Goal: Use online tool/utility: Utilize a website feature to perform a specific function

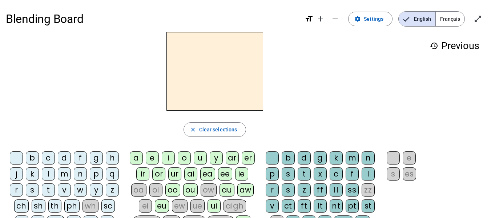
scroll to position [36, 0]
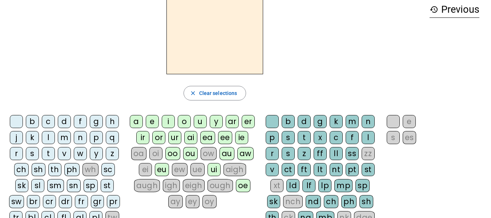
click at [49, 154] on div "t" at bounding box center [48, 153] width 13 height 13
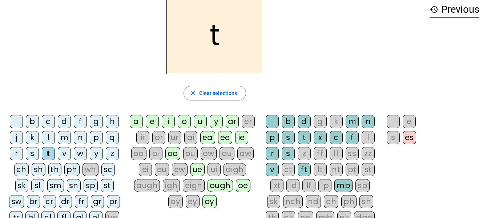
scroll to position [0, 0]
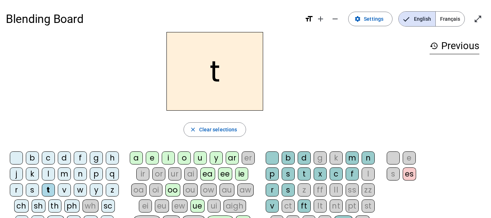
click at [451, 19] on span "Français" at bounding box center [449, 19] width 29 height 15
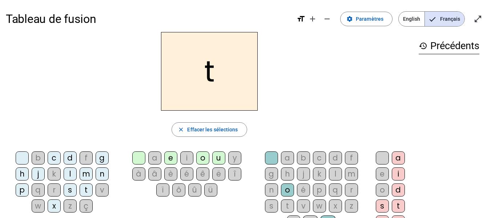
click at [200, 174] on div "ê" at bounding box center [202, 173] width 13 height 13
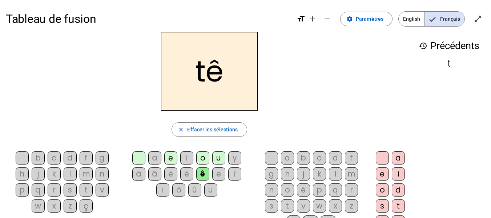
scroll to position [36, 0]
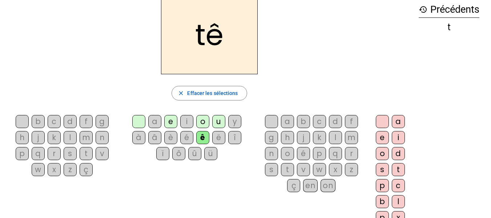
click at [398, 169] on div "t" at bounding box center [397, 169] width 13 height 13
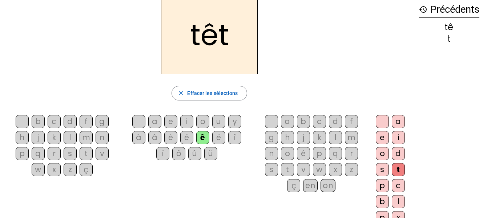
click at [378, 137] on div "e" at bounding box center [381, 137] width 13 height 13
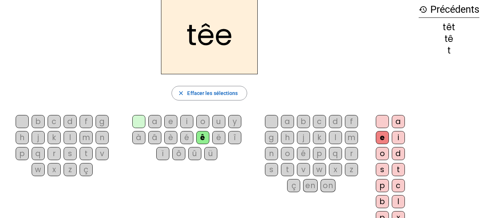
click at [401, 166] on div "t" at bounding box center [397, 169] width 13 height 13
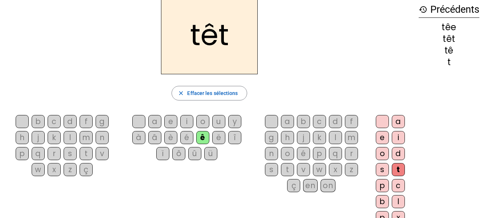
scroll to position [0, 0]
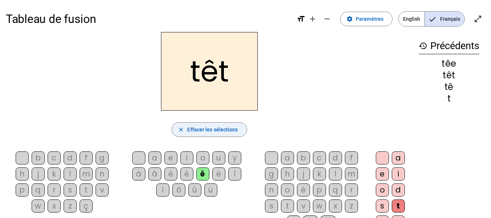
click at [202, 128] on span "Effacer les sélections" at bounding box center [212, 129] width 50 height 9
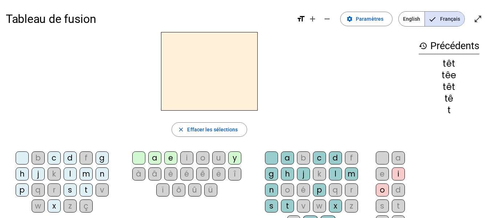
click at [86, 153] on div "f" at bounding box center [86, 157] width 13 height 13
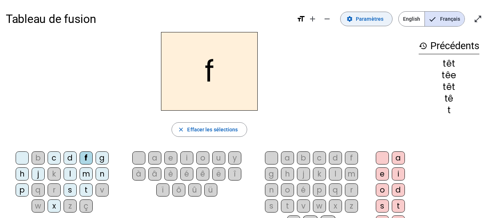
click at [358, 19] on span "Paramètres" at bounding box center [369, 19] width 28 height 9
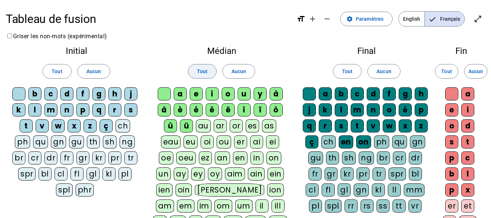
click at [207, 70] on span "Tout" at bounding box center [202, 71] width 11 height 9
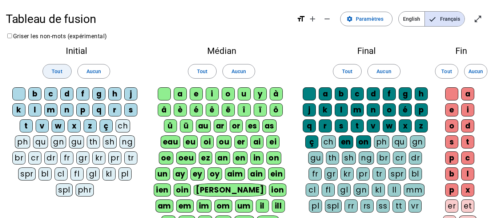
click at [62, 68] on span at bounding box center [57, 70] width 28 height 17
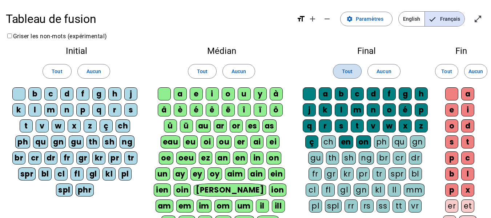
click at [344, 66] on span at bounding box center [347, 70] width 28 height 17
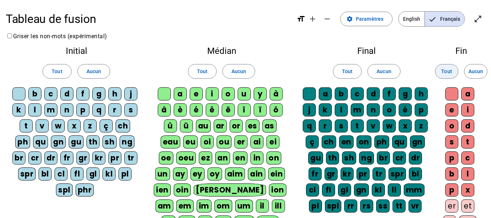
click at [450, 69] on span "Tout" at bounding box center [446, 71] width 11 height 9
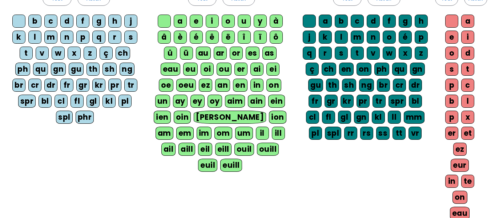
scroll to position [182, 0]
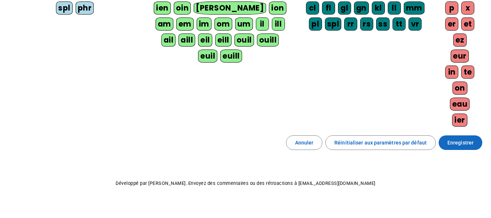
click at [456, 139] on span "Enregistrer" at bounding box center [460, 142] width 26 height 9
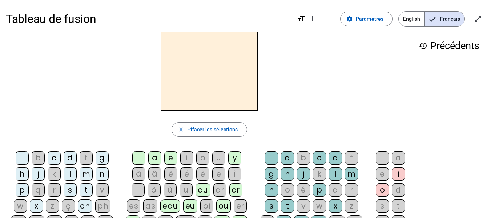
scroll to position [36, 0]
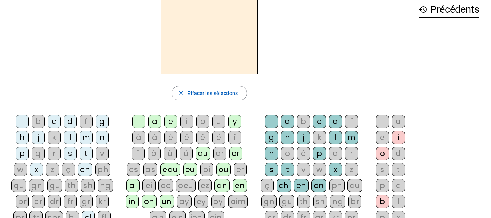
click at [83, 123] on div "f" at bounding box center [86, 121] width 13 height 13
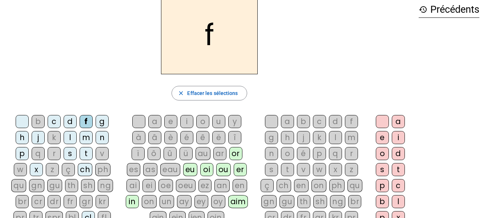
scroll to position [73, 0]
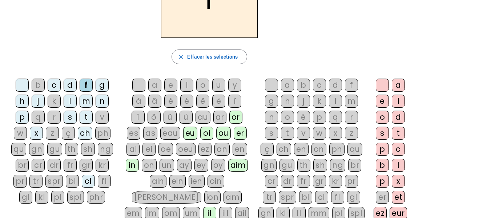
click at [67, 161] on div "fr" at bounding box center [70, 164] width 13 height 13
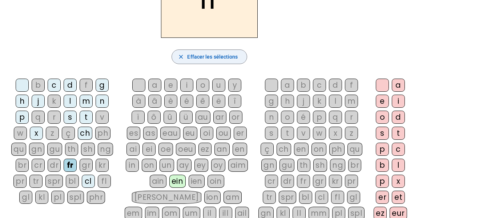
scroll to position [0, 0]
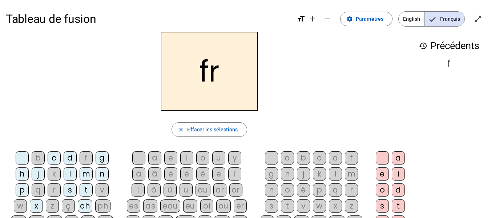
click at [200, 174] on div "ê" at bounding box center [202, 173] width 13 height 13
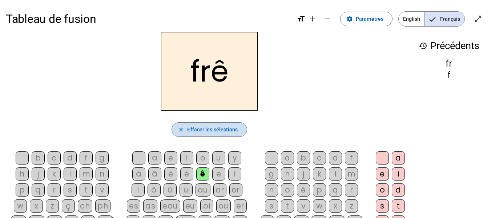
click at [231, 131] on span "Effacer les sélections" at bounding box center [212, 129] width 50 height 9
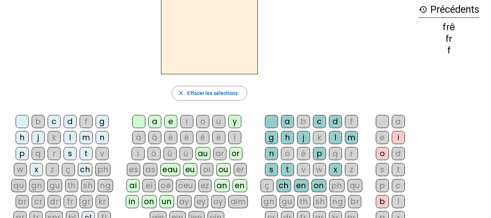
scroll to position [73, 0]
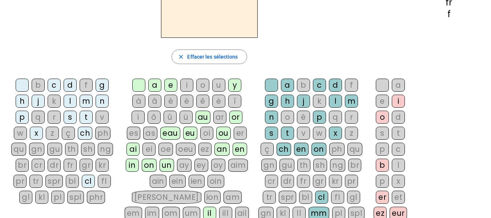
click at [70, 167] on div "fr" at bounding box center [70, 164] width 13 height 13
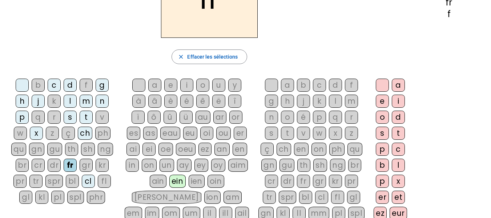
scroll to position [36, 0]
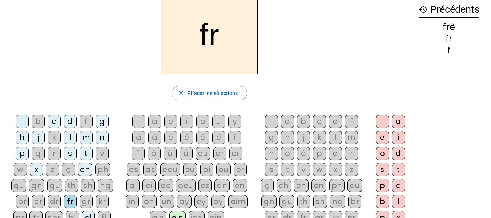
click at [169, 135] on div "è" at bounding box center [170, 137] width 13 height 13
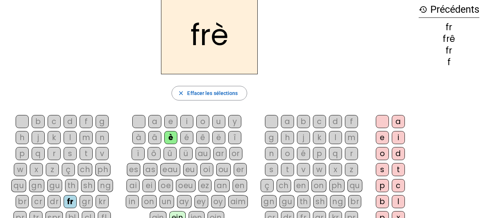
click at [350, 154] on div "r" at bounding box center [351, 153] width 13 height 13
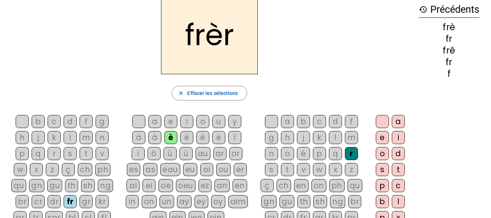
click at [379, 135] on div "e" at bounding box center [381, 137] width 13 height 13
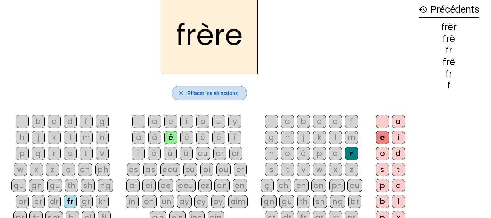
click at [203, 92] on span "Effacer les sélections" at bounding box center [212, 93] width 50 height 9
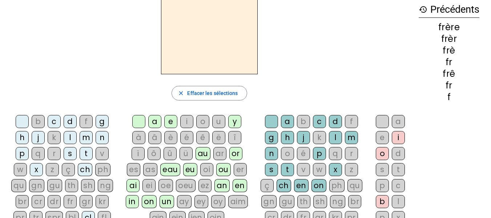
click at [22, 155] on div "p" at bounding box center [22, 153] width 13 height 13
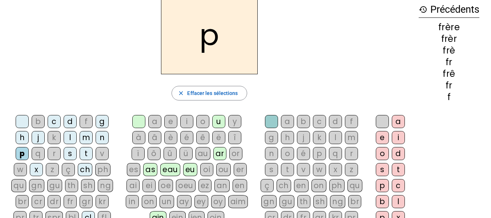
click at [172, 137] on div "è" at bounding box center [170, 137] width 13 height 13
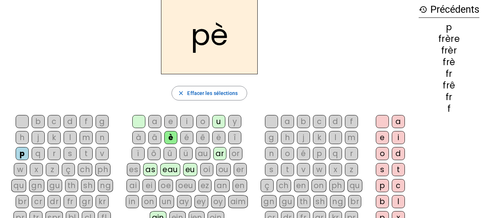
click at [352, 152] on div "r" at bounding box center [351, 153] width 13 height 13
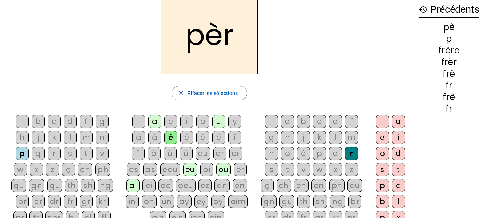
click at [375, 137] on div "e" at bounding box center [381, 137] width 13 height 13
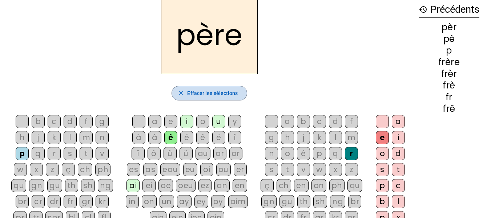
click at [207, 92] on span "Effacer les sélections" at bounding box center [212, 93] width 50 height 9
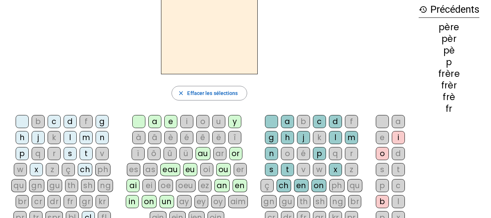
click at [87, 139] on div "m" at bounding box center [86, 137] width 13 height 13
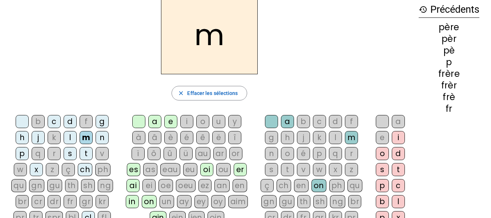
click at [170, 134] on div "è" at bounding box center [170, 137] width 13 height 13
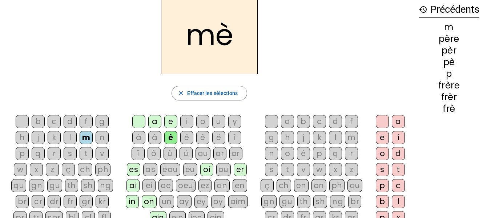
click at [349, 150] on div "r" at bounding box center [351, 153] width 13 height 13
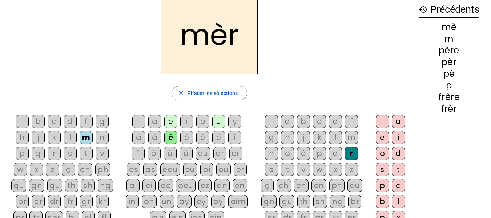
click at [382, 133] on div "e" at bounding box center [381, 137] width 13 height 13
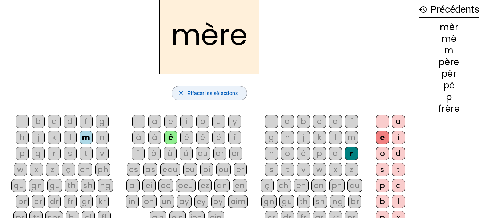
click at [237, 91] on span "button" at bounding box center [209, 92] width 74 height 17
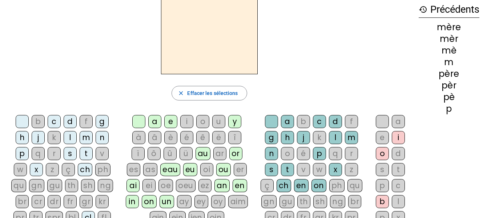
click at [99, 121] on div "g" at bounding box center [101, 121] width 13 height 13
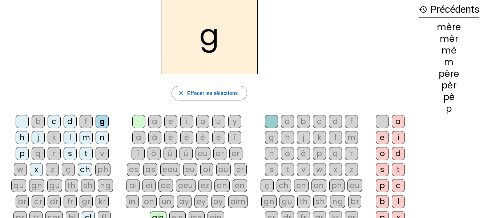
click at [168, 136] on div "è" at bounding box center [170, 137] width 13 height 13
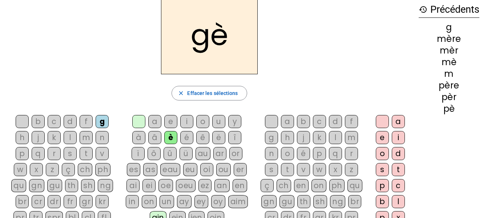
click at [347, 153] on div "r" at bounding box center [351, 153] width 13 height 13
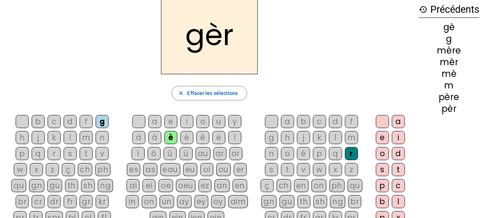
click at [382, 145] on letter-bubble "e" at bounding box center [383, 139] width 16 height 16
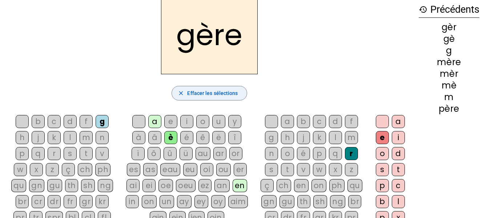
click at [195, 92] on span "Effacer les sélections" at bounding box center [212, 93] width 50 height 9
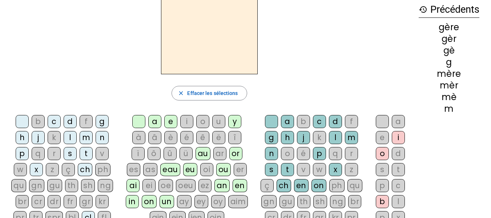
click at [102, 120] on div "g" at bounding box center [101, 121] width 13 height 13
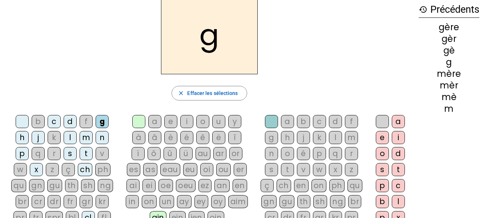
click at [153, 119] on div "a" at bounding box center [154, 121] width 13 height 13
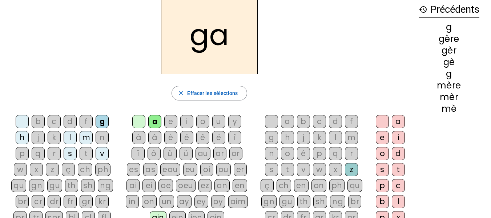
click at [348, 150] on div "r" at bounding box center [351, 153] width 13 height 13
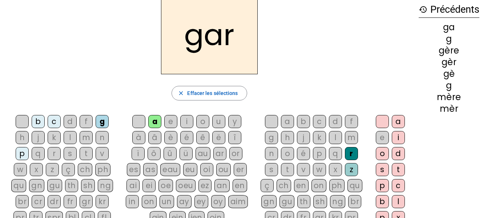
click at [385, 134] on div "e" at bounding box center [381, 137] width 13 height 13
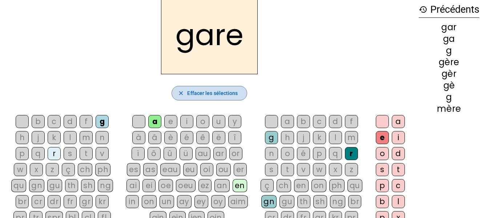
click at [230, 88] on span "button" at bounding box center [209, 92] width 74 height 17
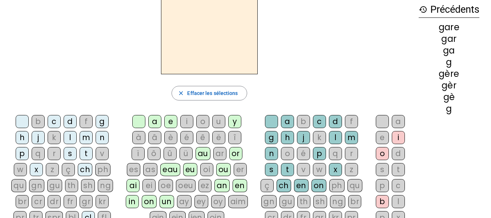
click at [100, 124] on div "g" at bounding box center [101, 121] width 13 height 13
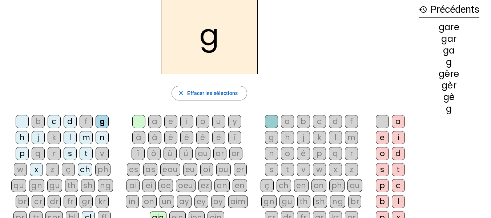
click at [156, 120] on div "a" at bounding box center [154, 121] width 13 height 13
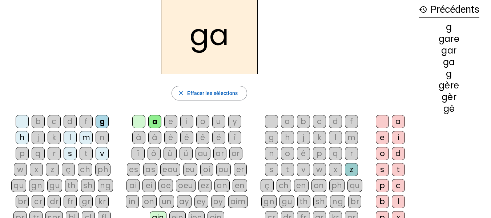
click at [271, 138] on div "g" at bounding box center [271, 137] width 13 height 13
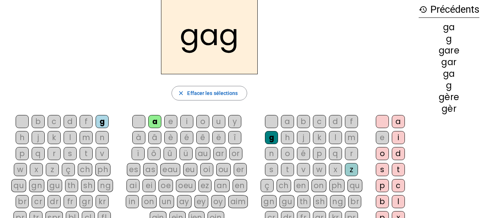
click at [385, 135] on div "e" at bounding box center [381, 137] width 13 height 13
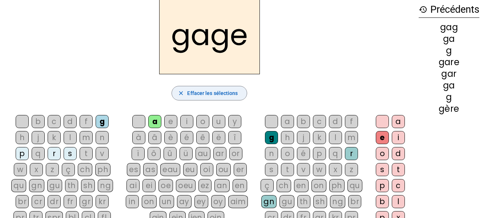
click at [229, 94] on span "Effacer les sélections" at bounding box center [212, 93] width 50 height 9
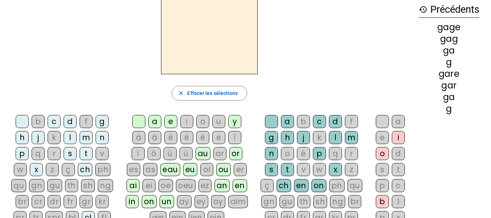
click at [67, 154] on div "s" at bounding box center [70, 153] width 13 height 13
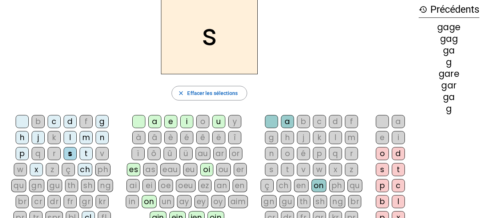
click at [157, 121] on div "a" at bounding box center [154, 121] width 13 height 13
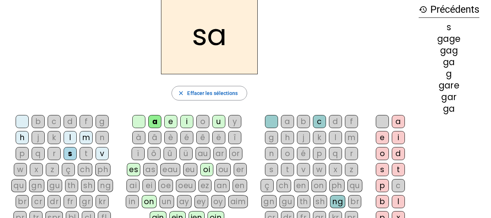
click at [269, 141] on div "g" at bounding box center [271, 137] width 13 height 13
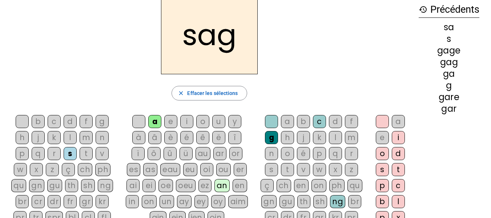
click at [381, 134] on div "e" at bounding box center [381, 137] width 13 height 13
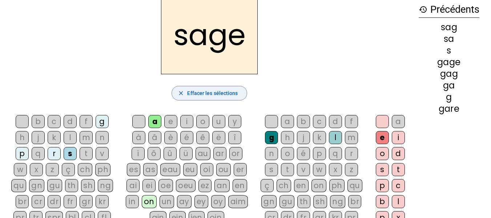
click at [219, 92] on span "Effacer les sélections" at bounding box center [212, 93] width 50 height 9
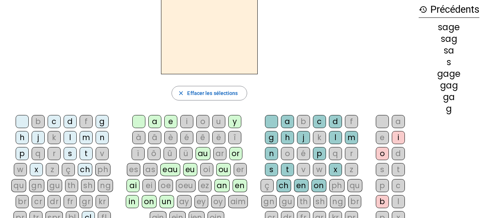
click at [22, 152] on div "p" at bounding box center [22, 153] width 13 height 13
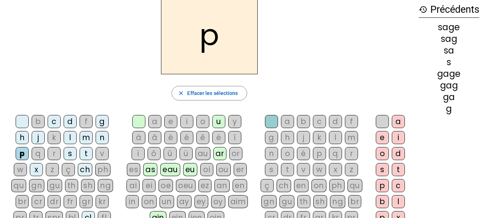
click at [156, 122] on div "a" at bounding box center [154, 121] width 13 height 13
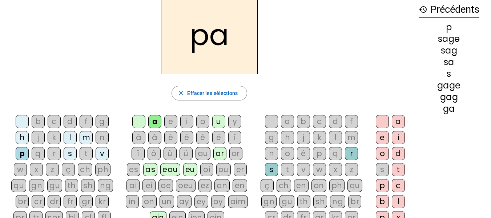
click at [273, 136] on div "g" at bounding box center [271, 137] width 13 height 13
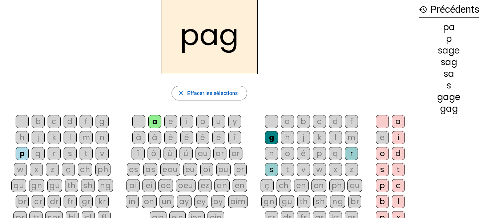
click at [380, 138] on div "e" at bounding box center [381, 137] width 13 height 13
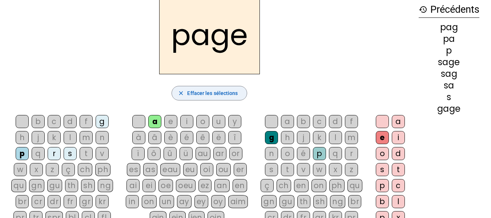
click at [189, 92] on span "Effacer les sélections" at bounding box center [212, 93] width 50 height 9
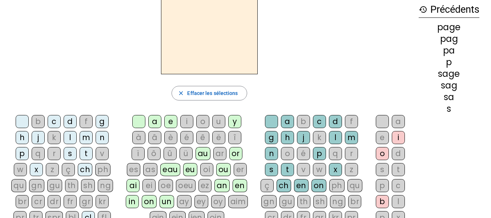
click at [22, 151] on div "p" at bounding box center [22, 153] width 13 height 13
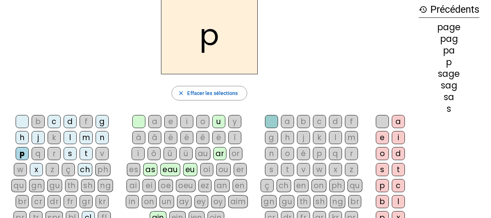
click at [188, 118] on div "i" at bounding box center [186, 121] width 13 height 13
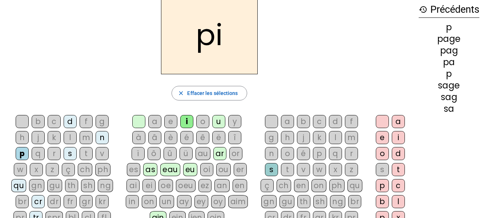
click at [269, 139] on div "g" at bounding box center [271, 137] width 13 height 13
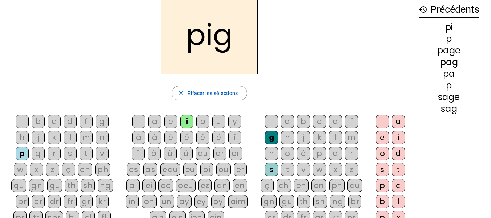
click at [379, 137] on div "e" at bounding box center [381, 137] width 13 height 13
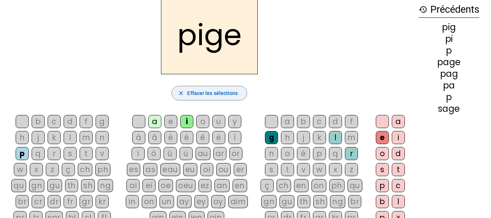
click at [233, 89] on span "Effacer les sélections" at bounding box center [212, 93] width 50 height 9
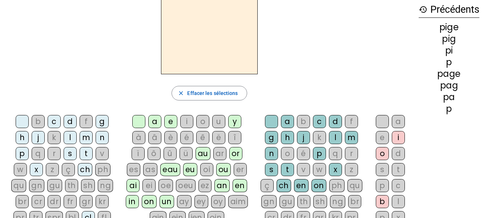
click at [88, 122] on div "f" at bounding box center [86, 121] width 13 height 13
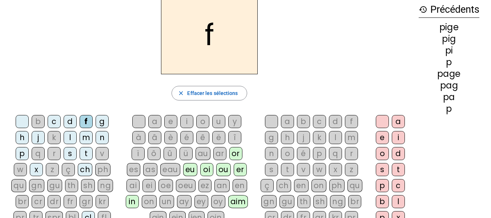
click at [185, 119] on div "i" at bounding box center [186, 121] width 13 height 13
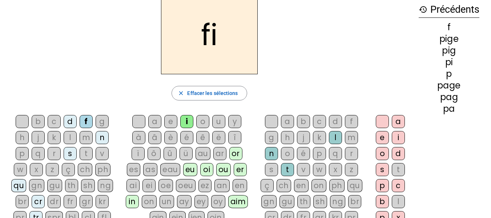
click at [271, 139] on div "g" at bounding box center [271, 137] width 13 height 13
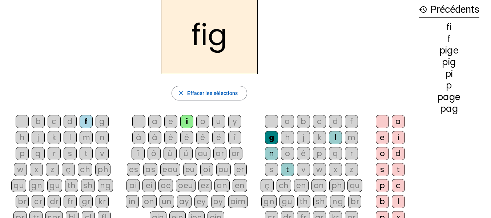
click at [387, 139] on div "e" at bounding box center [381, 137] width 13 height 13
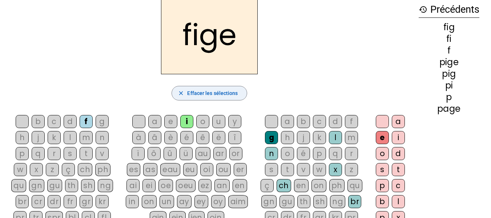
click at [231, 94] on span "Effacer les sélections" at bounding box center [212, 93] width 50 height 9
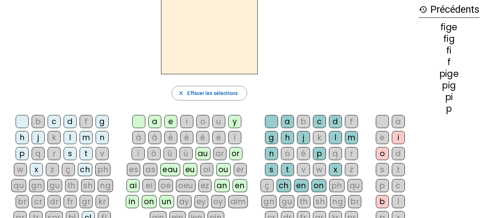
click at [86, 122] on div "f" at bounding box center [86, 121] width 13 height 13
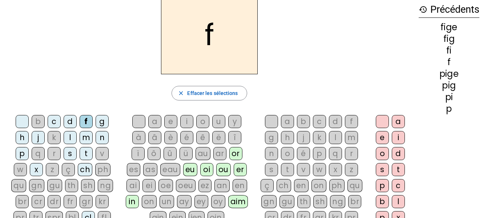
click at [187, 116] on div "i" at bounding box center [186, 121] width 13 height 13
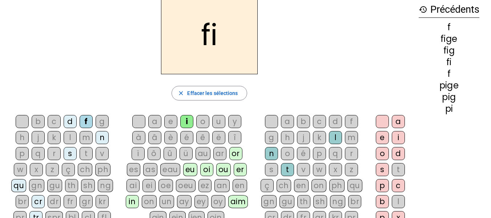
click at [334, 170] on div "x" at bounding box center [335, 169] width 13 height 13
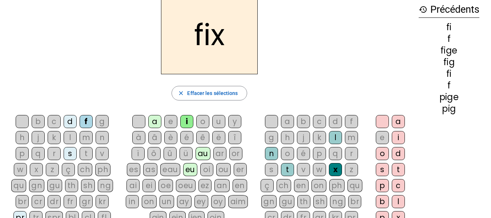
click at [381, 137] on div "e" at bounding box center [381, 137] width 13 height 13
